Goal: Task Accomplishment & Management: Manage account settings

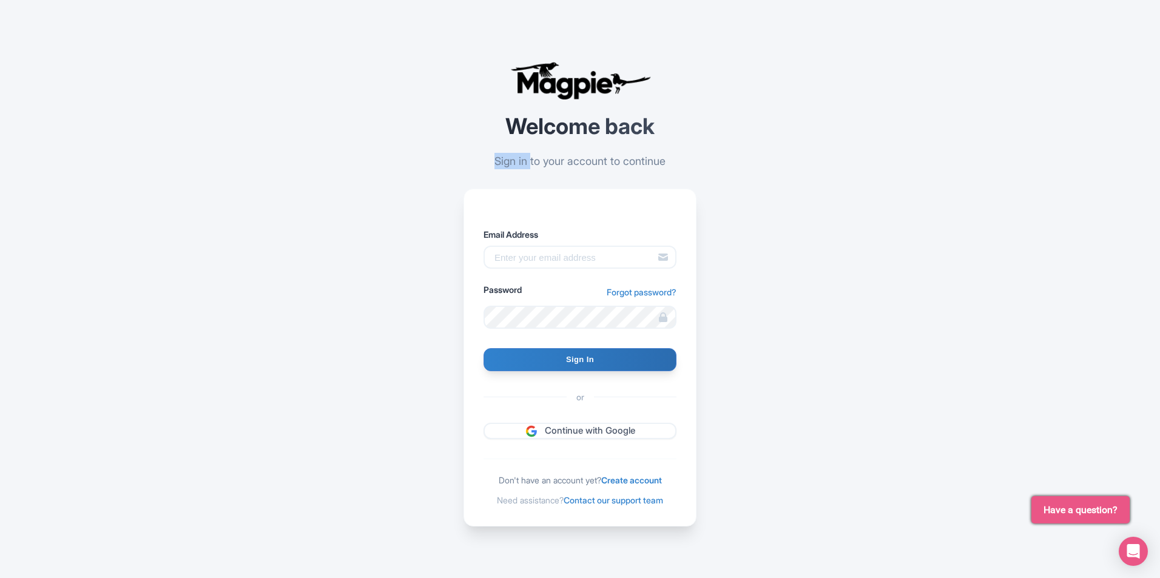
drag, startPoint x: 486, startPoint y: 158, endPoint x: 527, endPoint y: 158, distance: 40.7
click at [528, 157] on p "Sign in to your account to continue" at bounding box center [580, 161] width 233 height 16
copy p "Sign in"
